Goal: Transaction & Acquisition: Download file/media

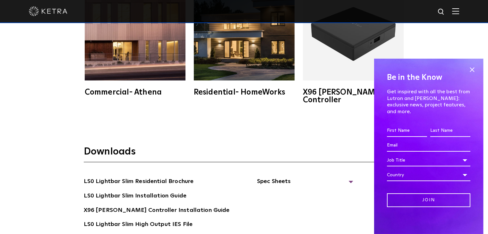
scroll to position [1156, 0]
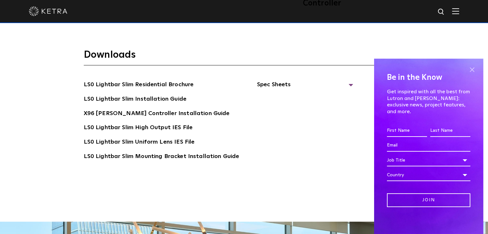
click at [470, 74] on span at bounding box center [472, 70] width 10 height 10
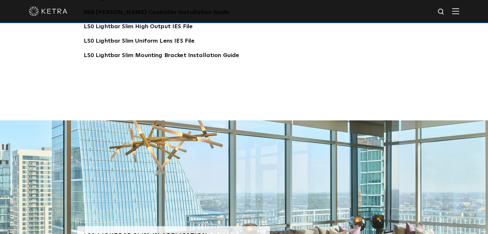
scroll to position [1064, 0]
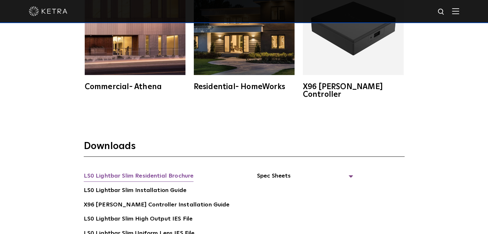
click at [162, 172] on link "LS0 Lightbar Slim Residential Brochure" at bounding box center [139, 177] width 110 height 10
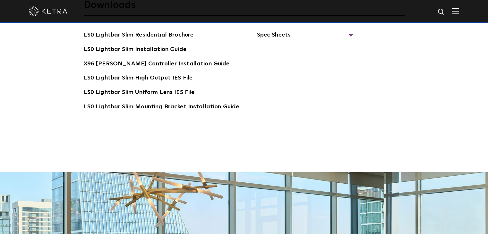
scroll to position [1161, 0]
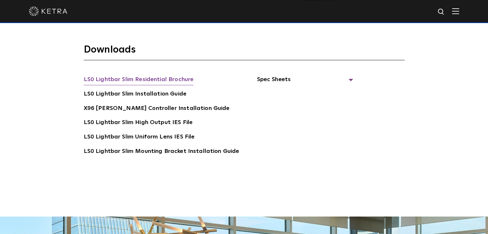
click at [161, 75] on link "LS0 Lightbar Slim Residential Brochure" at bounding box center [139, 80] width 110 height 10
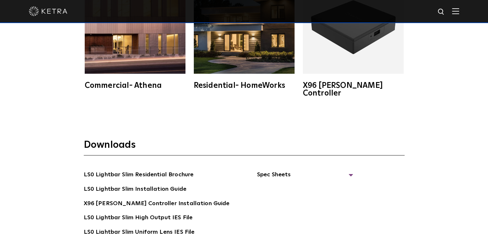
scroll to position [1064, 0]
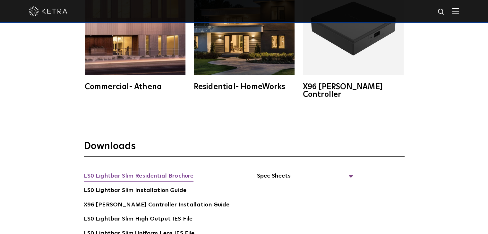
click at [180, 172] on link "LS0 Lightbar Slim Residential Brochure" at bounding box center [139, 177] width 110 height 10
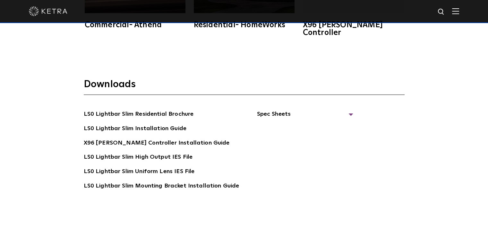
scroll to position [1129, 0]
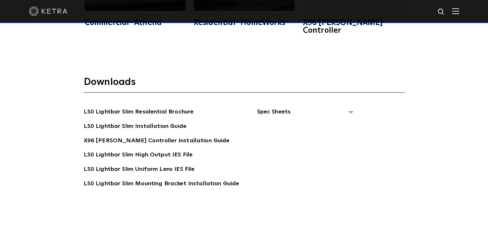
click at [286, 108] on span "Spec Sheets" at bounding box center [305, 115] width 96 height 14
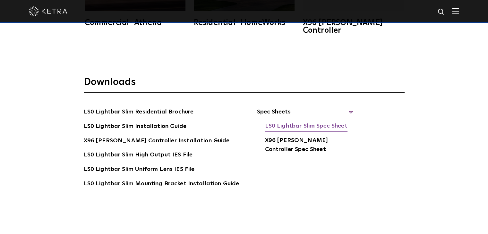
click at [291, 122] on link "LS0 Lightbar Slim Spec Sheet" at bounding box center [306, 127] width 83 height 10
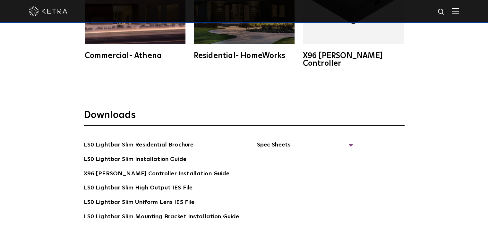
scroll to position [1096, 0]
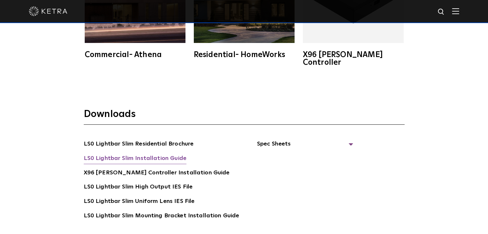
click at [137, 154] on link "LS0 Lightbar Slim Installation Guide" at bounding box center [135, 159] width 103 height 10
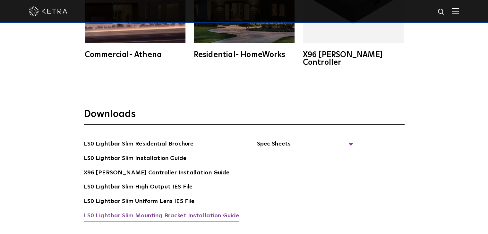
click at [186, 212] on link "LS0 Lightbar Slim Mounting Bracket Installation Guide" at bounding box center [162, 217] width 156 height 10
